Goal: Information Seeking & Learning: Check status

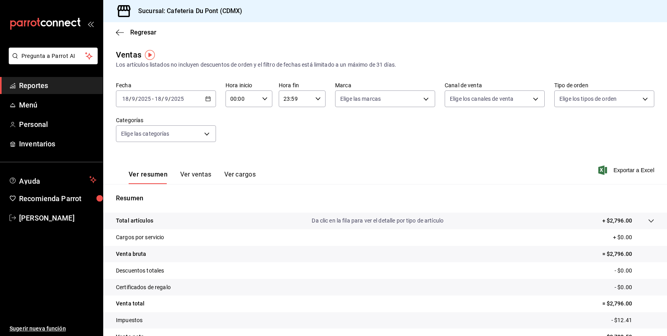
click at [38, 85] on span "Reportes" at bounding box center [57, 85] width 77 height 11
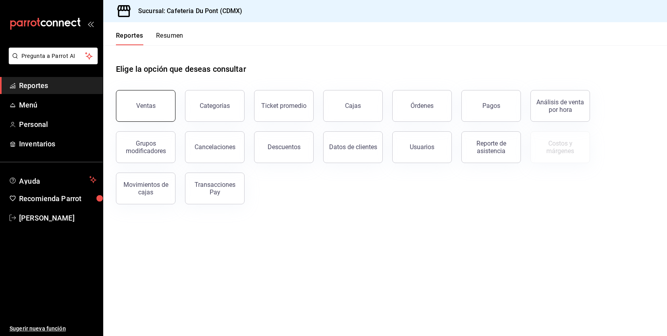
click at [144, 114] on button "Ventas" at bounding box center [146, 106] width 60 height 32
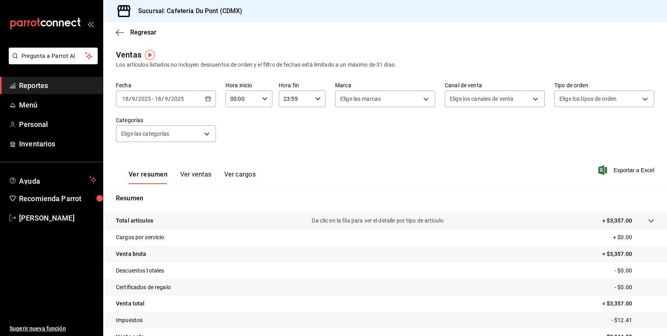
click at [54, 91] on link "Reportes" at bounding box center [51, 85] width 103 height 17
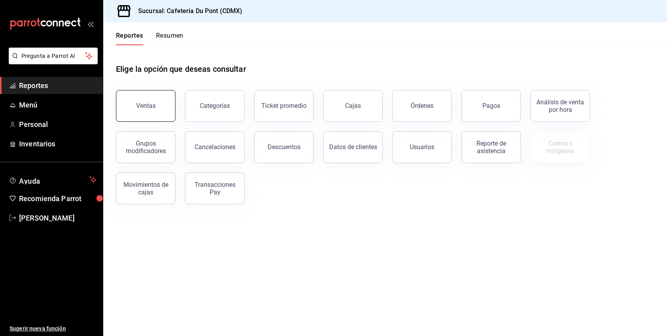
click at [161, 108] on button "Ventas" at bounding box center [146, 106] width 60 height 32
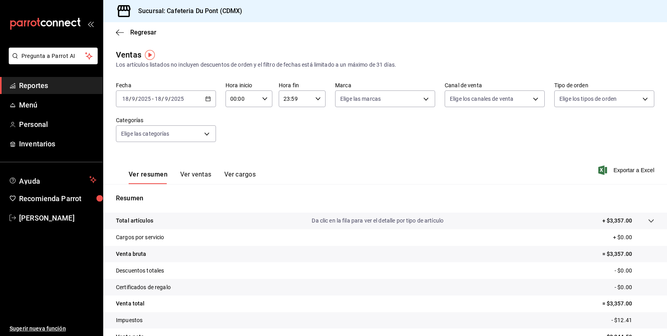
click at [196, 173] on button "Ver ventas" at bounding box center [195, 177] width 31 height 13
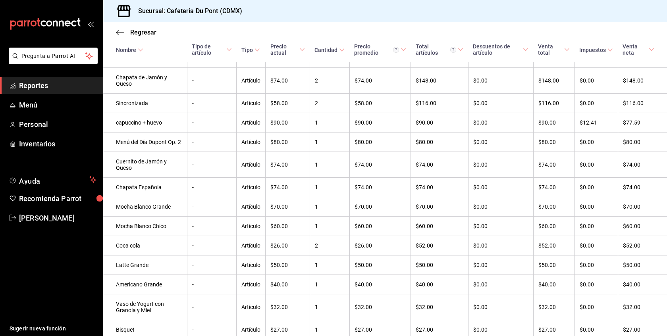
scroll to position [247, 0]
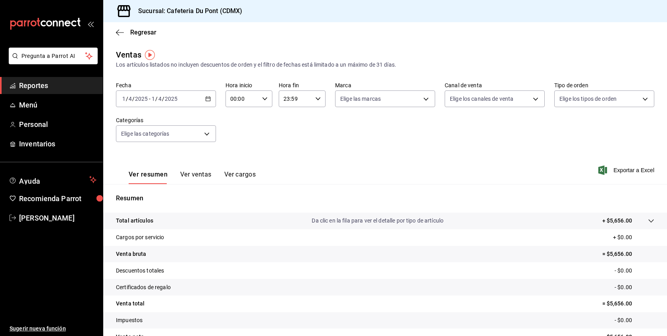
click at [165, 92] on div "[DATE] [DATE] - [DATE] [DATE]" at bounding box center [166, 98] width 100 height 17
click at [166, 116] on li "Hoy" at bounding box center [153, 123] width 74 height 18
click at [203, 177] on button "Ver ventas" at bounding box center [195, 177] width 31 height 13
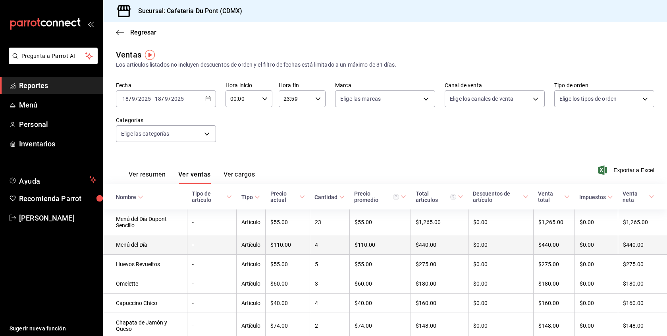
click at [227, 253] on td "-" at bounding box center [211, 244] width 49 height 19
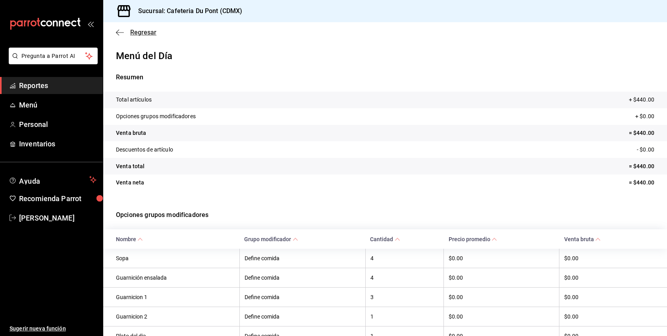
click at [144, 29] on span "Regresar" at bounding box center [143, 33] width 26 height 8
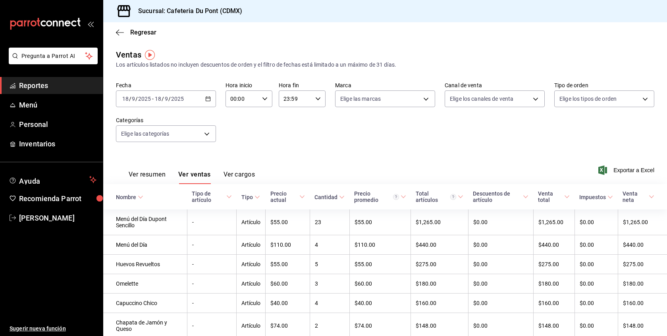
click at [214, 40] on div "Regresar" at bounding box center [385, 32] width 564 height 20
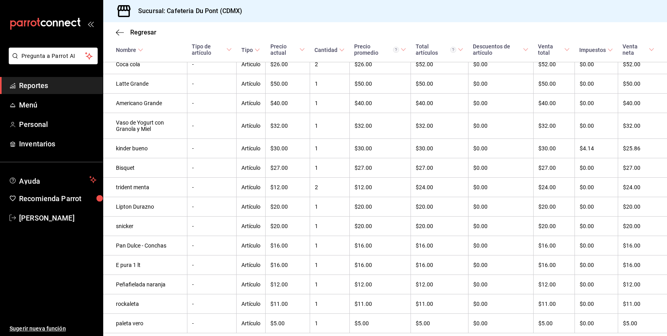
scroll to position [457, 0]
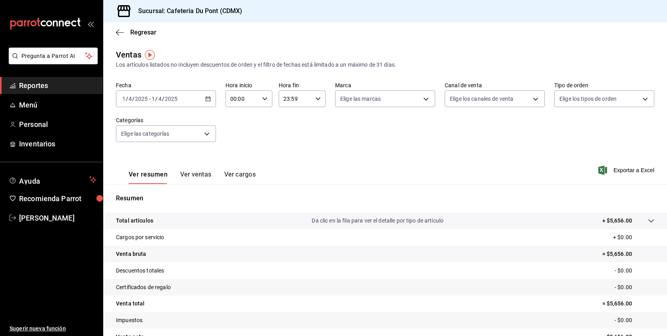
click at [173, 102] on input "2025" at bounding box center [170, 99] width 13 height 6
click at [155, 127] on li "Hoy" at bounding box center [153, 123] width 74 height 18
click at [76, 84] on span "Reportes" at bounding box center [57, 85] width 77 height 11
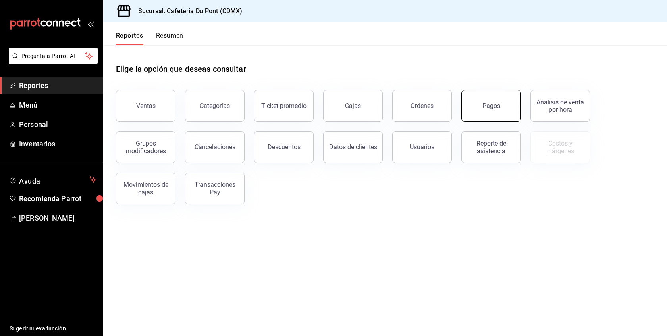
click at [474, 116] on button "Pagos" at bounding box center [491, 106] width 60 height 32
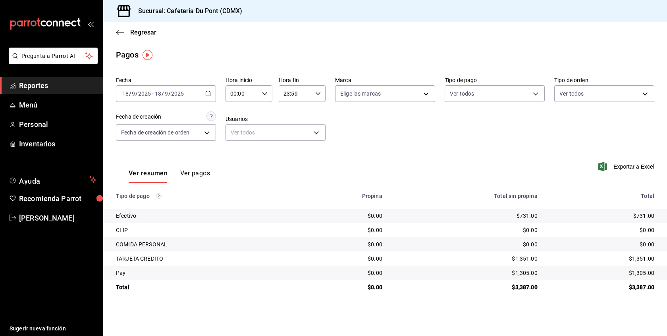
click at [62, 92] on link "Reportes" at bounding box center [51, 85] width 103 height 17
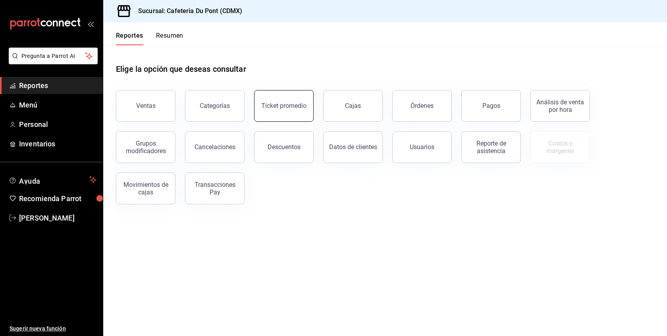
click at [308, 117] on button "Ticket promedio" at bounding box center [284, 106] width 60 height 32
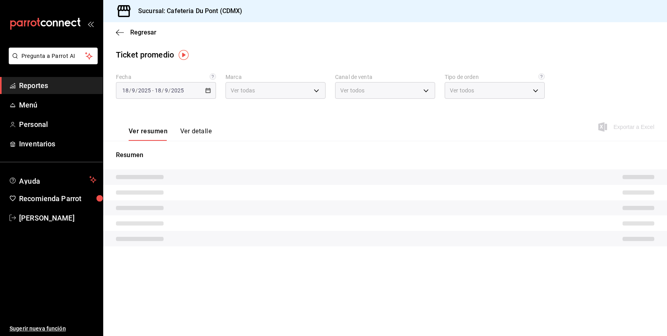
type input "03234600-dbf0-4e52-b833-2cd86aed28b4"
type input "PARROT,UBER_EATS,RAPPI,DIDI_FOOD,ONLINE"
type input "0ce72c52-b891-47b5-a7af-ebee1e7ff429,EXTERNAL"
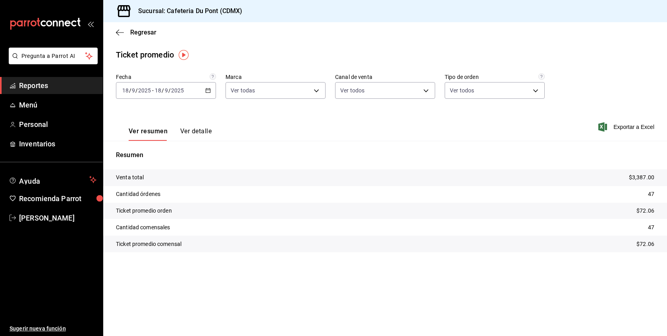
click at [44, 90] on span "Reportes" at bounding box center [57, 85] width 77 height 11
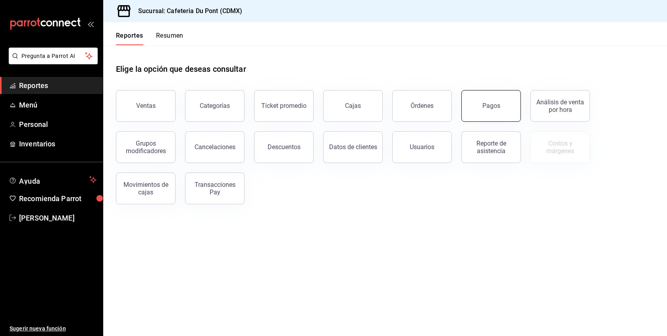
click at [483, 105] on div "Pagos" at bounding box center [491, 106] width 18 height 8
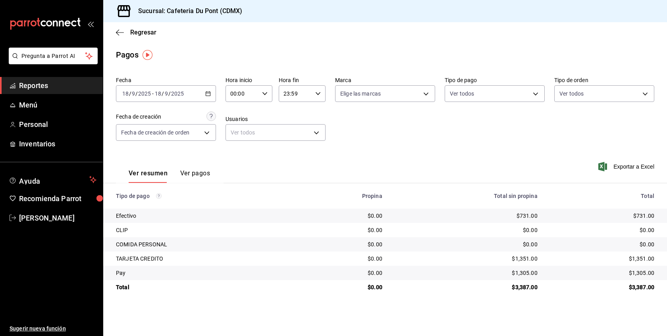
click at [68, 84] on span "Reportes" at bounding box center [57, 85] width 77 height 11
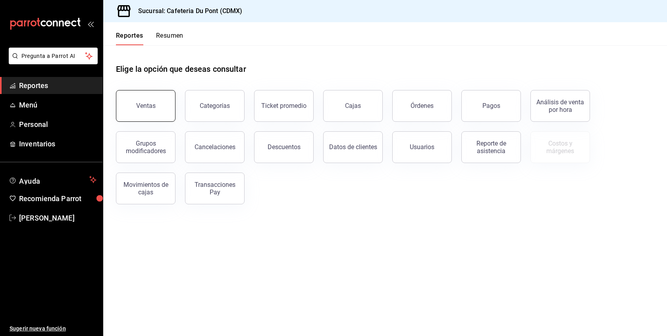
click at [138, 97] on button "Ventas" at bounding box center [146, 106] width 60 height 32
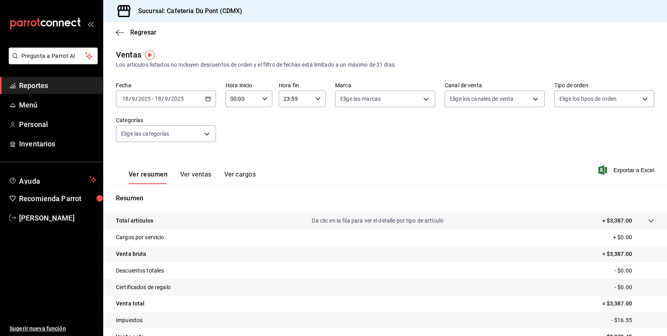
click at [201, 179] on button "Ver ventas" at bounding box center [195, 177] width 31 height 13
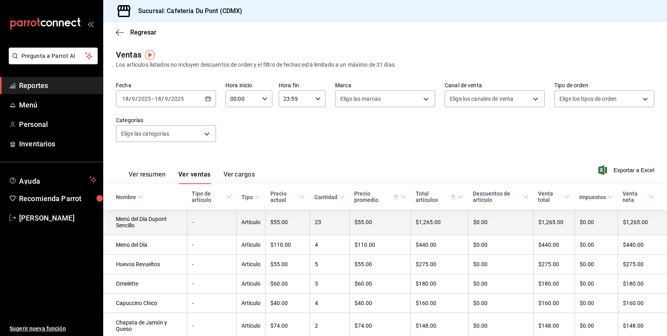
click at [214, 230] on td "-" at bounding box center [211, 223] width 49 height 26
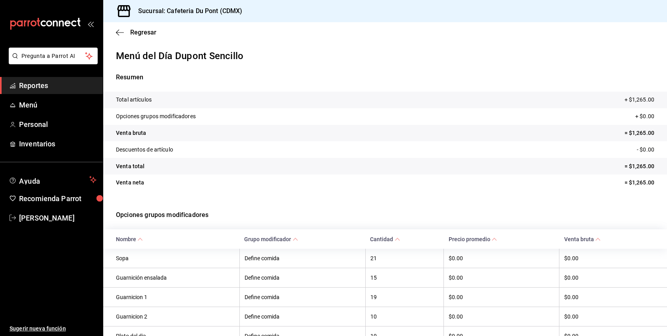
click at [318, 175] on tr "Venta neta = $1,265.00" at bounding box center [385, 183] width 564 height 17
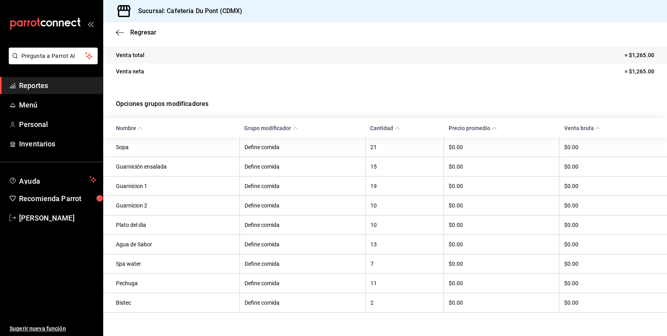
scroll to position [121, 0]
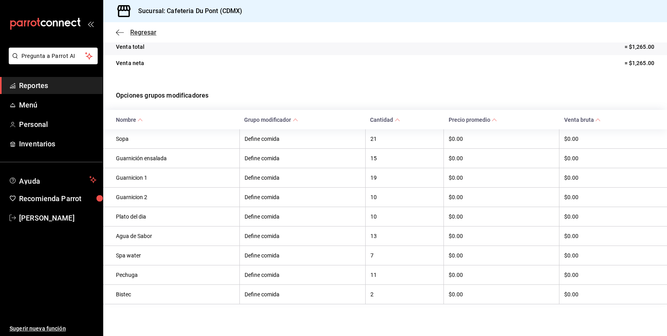
click at [150, 33] on span "Regresar" at bounding box center [143, 33] width 26 height 8
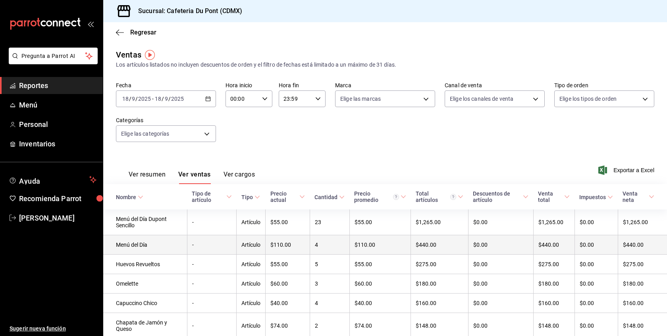
click at [221, 251] on td "-" at bounding box center [211, 244] width 49 height 19
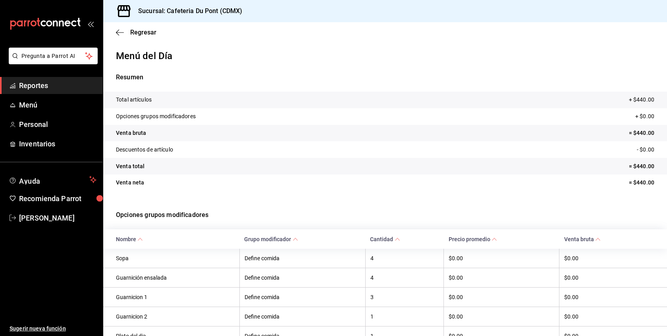
click at [221, 251] on th "Sopa" at bounding box center [171, 258] width 136 height 19
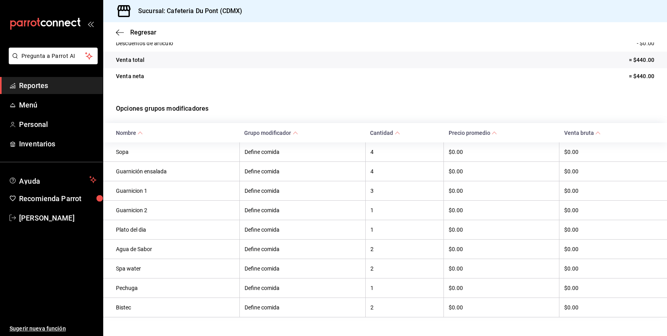
scroll to position [106, 0]
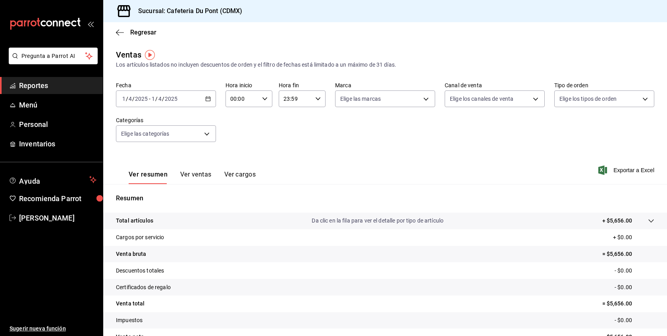
click at [67, 89] on span "Reportes" at bounding box center [57, 85] width 77 height 11
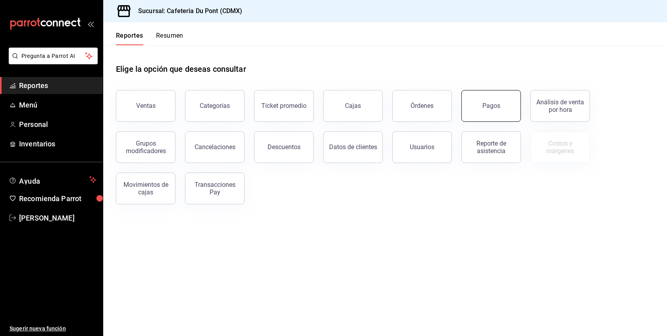
click at [478, 108] on button "Pagos" at bounding box center [491, 106] width 60 height 32
